Goal: Find specific page/section: Find specific page/section

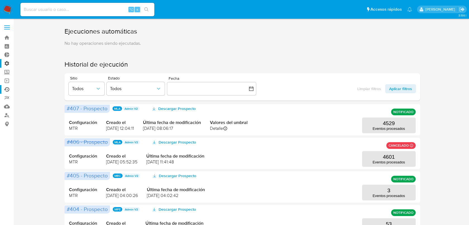
click at [9, 64] on label "Administración" at bounding box center [33, 63] width 66 height 9
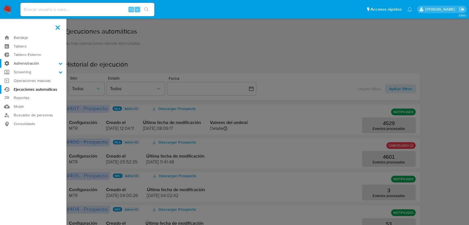
click at [0, 0] on input "Administración" at bounding box center [0, 0] width 0 height 0
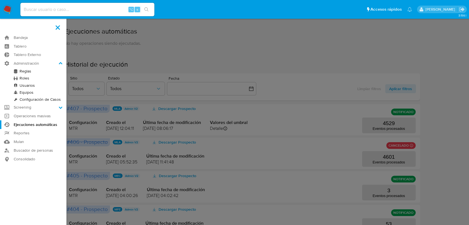
click at [151, 66] on label at bounding box center [234, 112] width 469 height 225
click at [0, 0] on input "checkbox" at bounding box center [0, 0] width 0 height 0
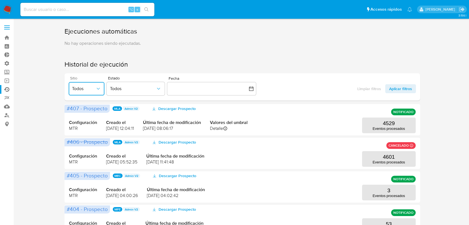
click at [89, 88] on span "Todos" at bounding box center [83, 89] width 23 height 6
click at [309, 85] on div "Sitio Todos Estado Todos Fecha inputDatePicker Limpiar filtros Aplicar filtros" at bounding box center [243, 86] width 356 height 27
click at [401, 88] on span "Aplicar filtros" at bounding box center [400, 88] width 23 height 9
click at [93, 89] on span "Todos" at bounding box center [83, 89] width 23 height 6
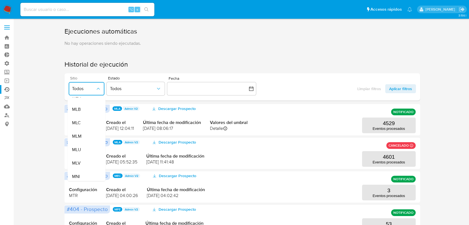
scroll to position [129, 0]
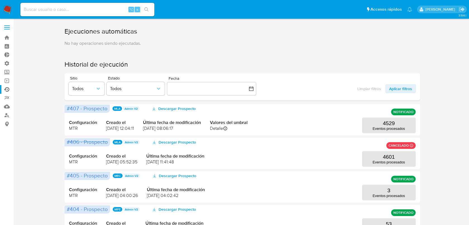
click at [311, 43] on p "No hay operaciones siendo ejecutadas." at bounding box center [243, 43] width 356 height 6
click at [83, 85] on button "Todos" at bounding box center [87, 88] width 36 height 13
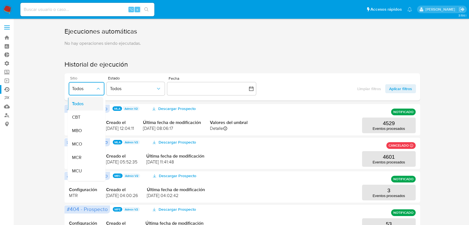
click at [80, 106] on span "Todos" at bounding box center [78, 104] width 12 height 6
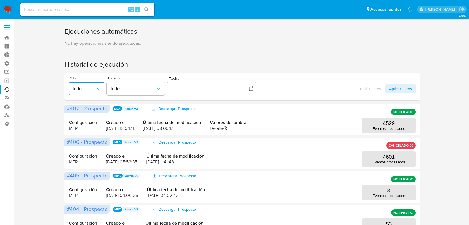
click at [88, 87] on span "Todos" at bounding box center [83, 89] width 23 height 6
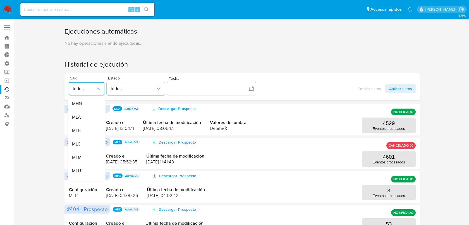
scroll to position [109, 0]
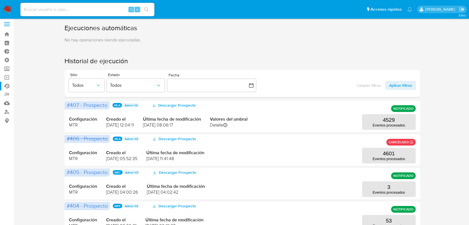
scroll to position [0, 0]
